Goal: Information Seeking & Learning: Find specific fact

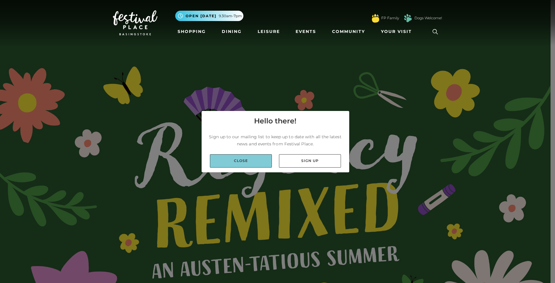
click at [249, 156] on link "Close" at bounding box center [241, 160] width 62 height 13
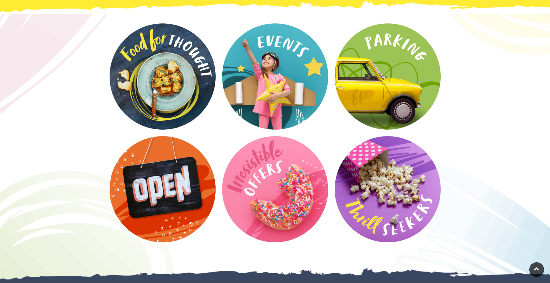
scroll to position [1116, 0]
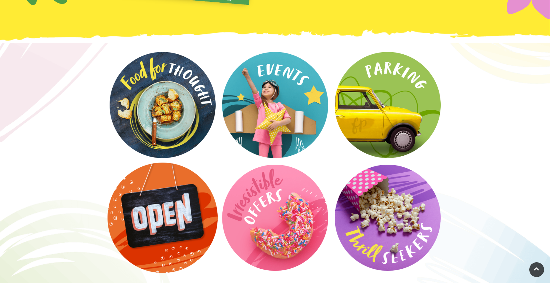
click at [172, 223] on video at bounding box center [163, 217] width 110 height 110
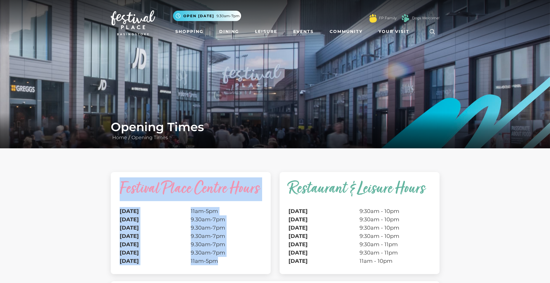
drag, startPoint x: 122, startPoint y: 187, endPoint x: 280, endPoint y: 200, distance: 159.1
click at [280, 200] on div "Festival Place Centre Hours Monday 11am-5pm Tuesday 9.30am-7pm Wednesday 9.30am…" at bounding box center [275, 226] width 338 height 109
drag, startPoint x: 280, startPoint y: 200, endPoint x: 255, endPoint y: 212, distance: 27.6
click at [255, 212] on td "11am-5pm" at bounding box center [226, 211] width 71 height 8
